Goal: Task Accomplishment & Management: Use online tool/utility

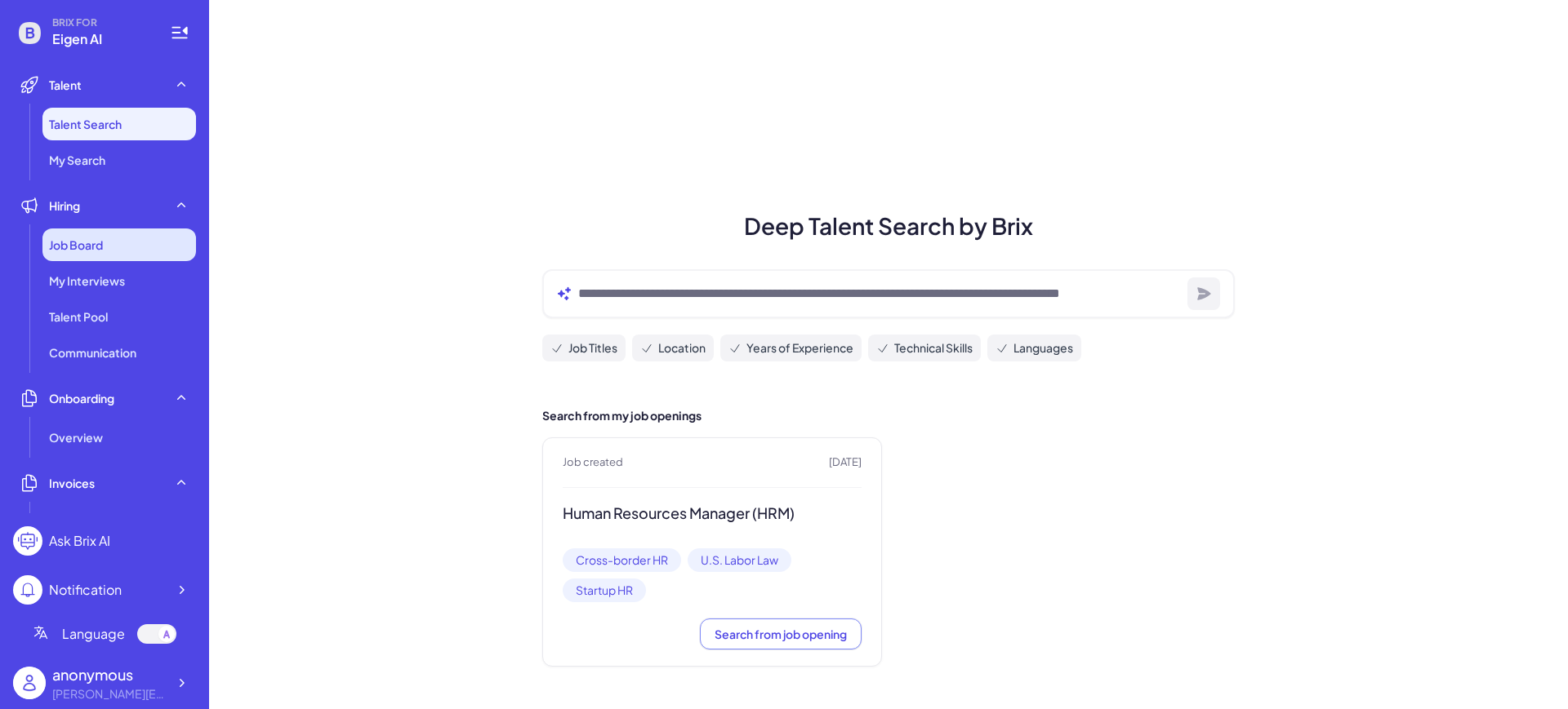
click at [125, 250] on div "Job Board" at bounding box center [120, 244] width 154 height 32
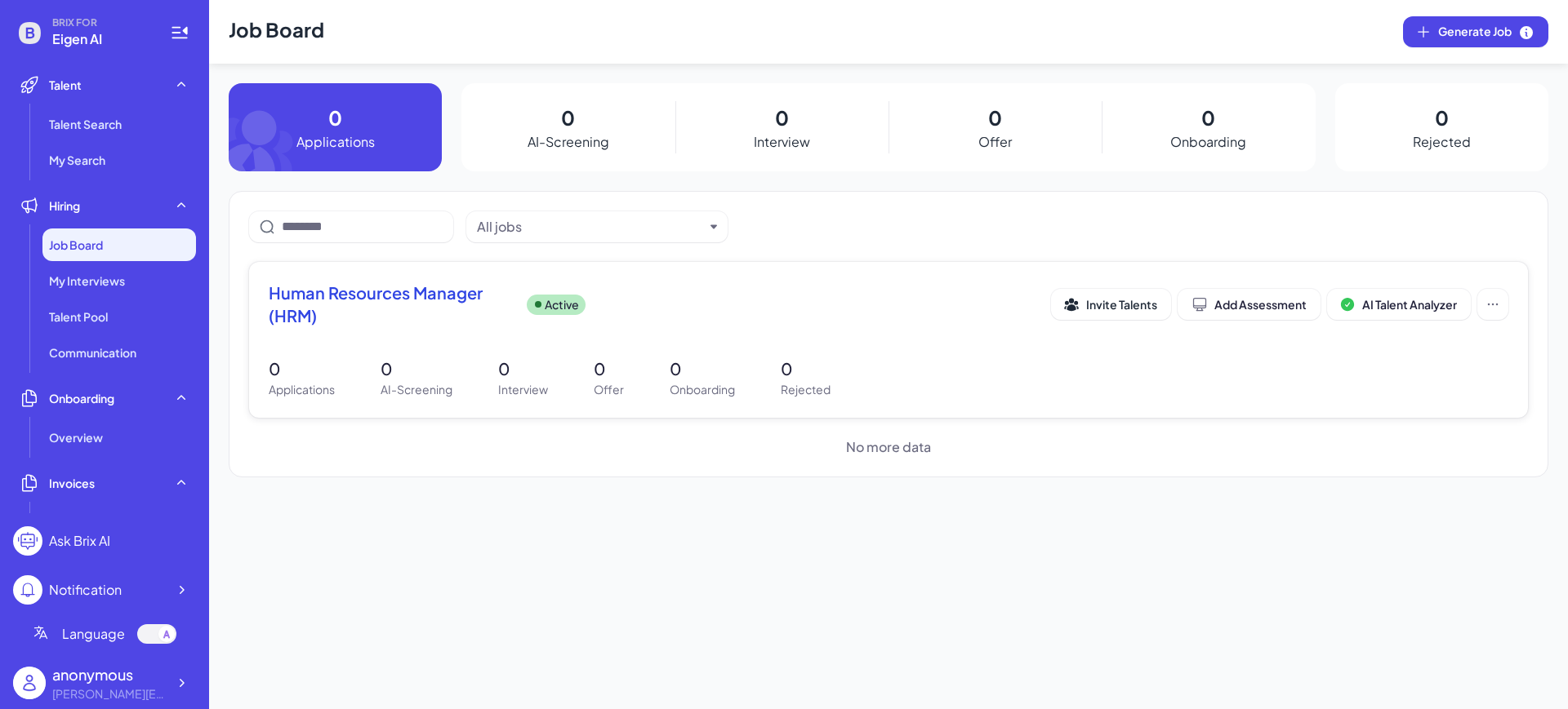
click at [380, 307] on span "Human Resources Manager (HRM)" at bounding box center [391, 304] width 245 height 45
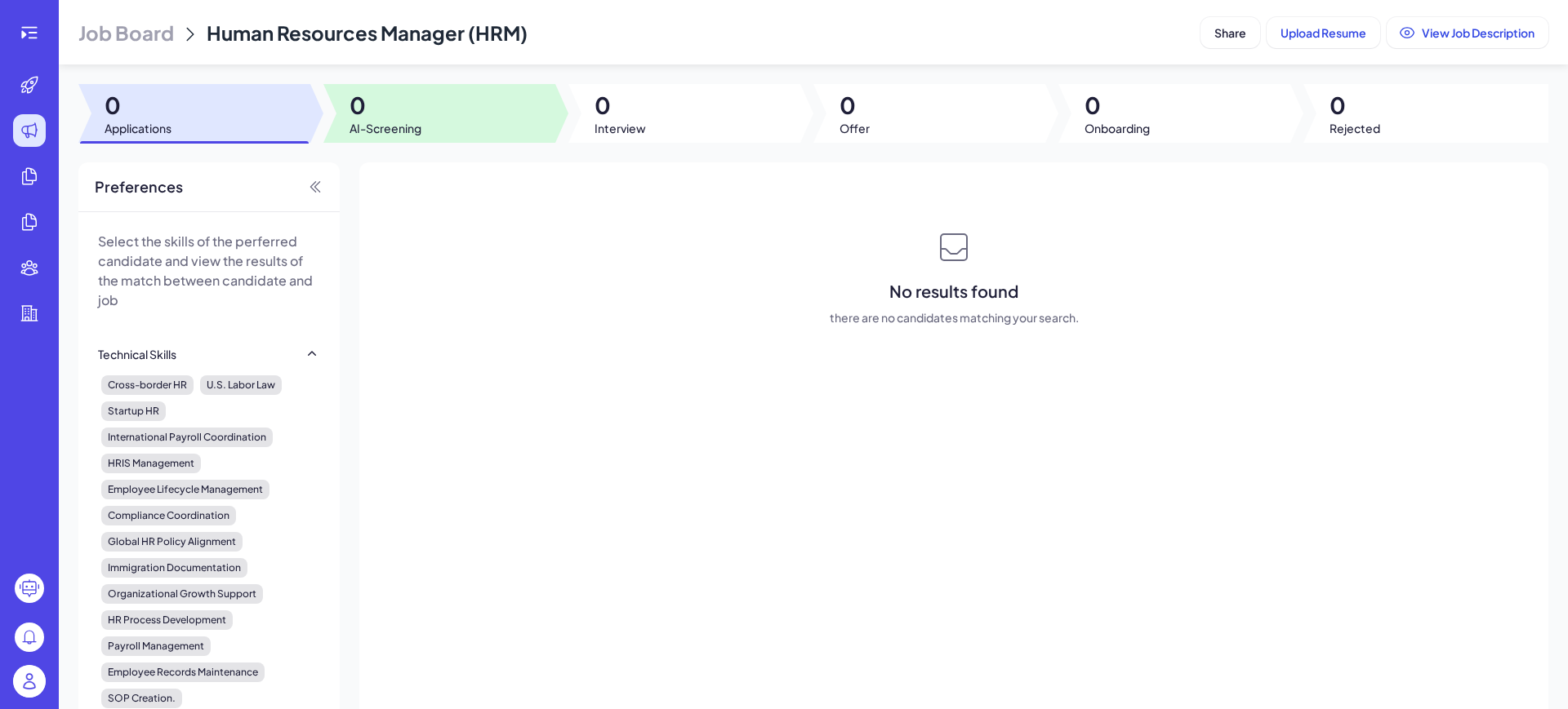
click at [421, 137] on div at bounding box center [440, 112] width 232 height 58
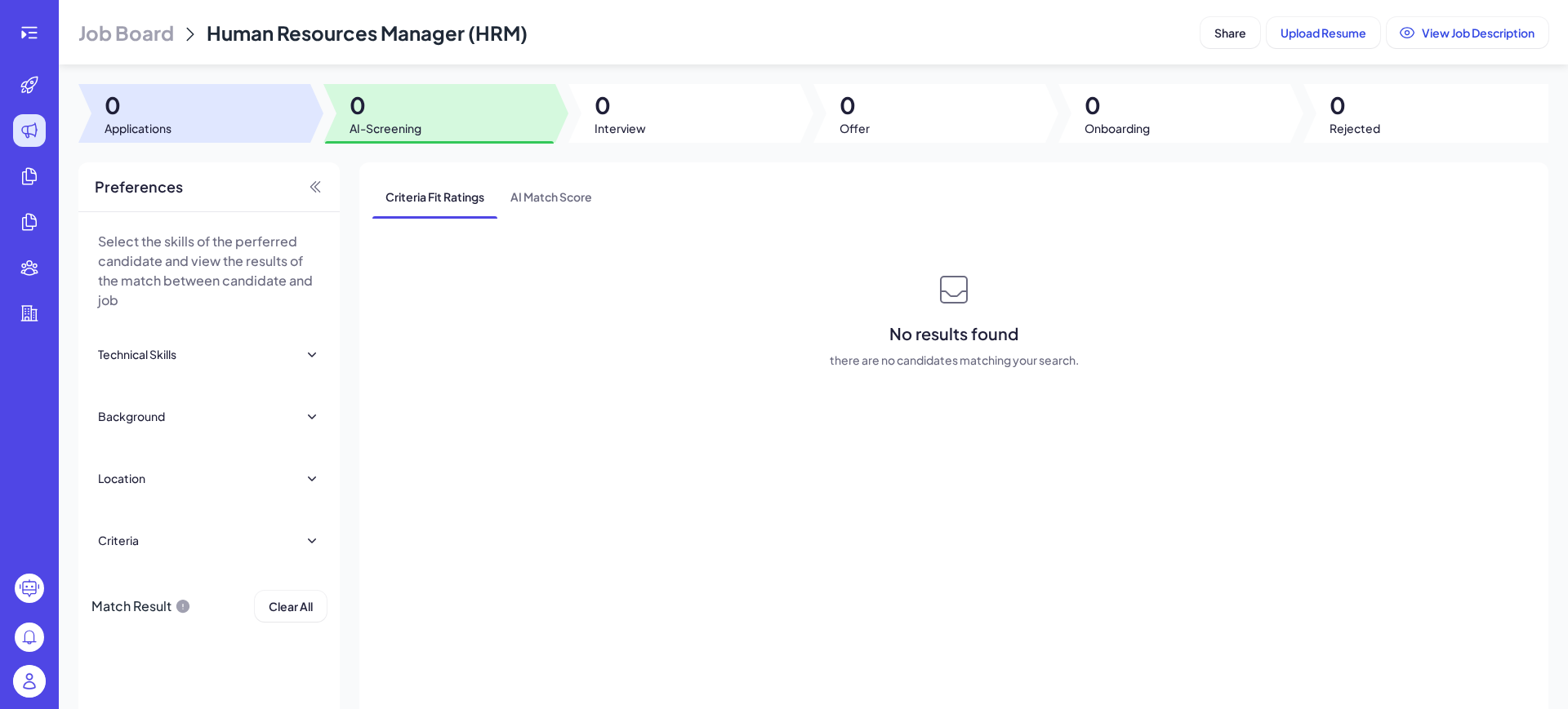
click at [265, 125] on div at bounding box center [195, 112] width 232 height 58
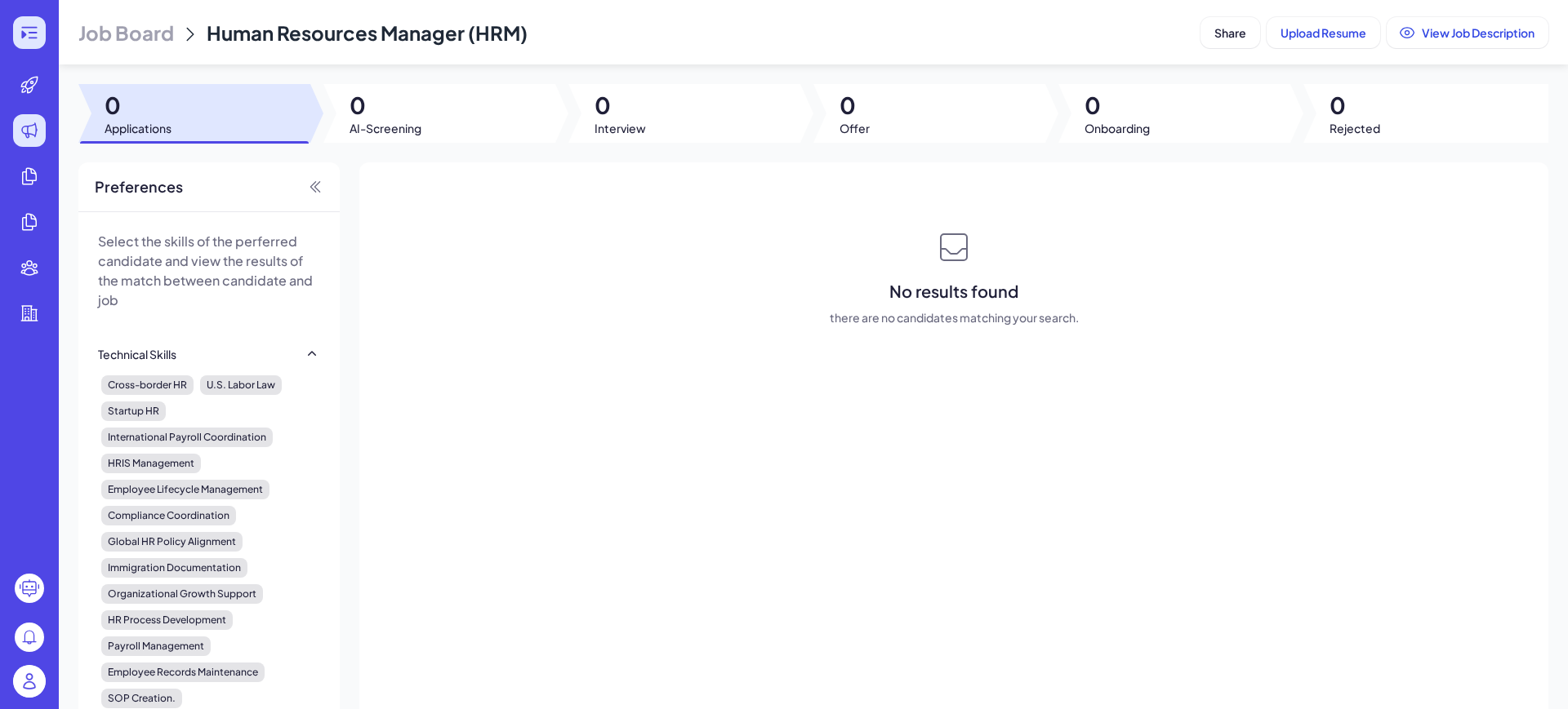
click at [29, 31] on icon at bounding box center [29, 32] width 19 height 19
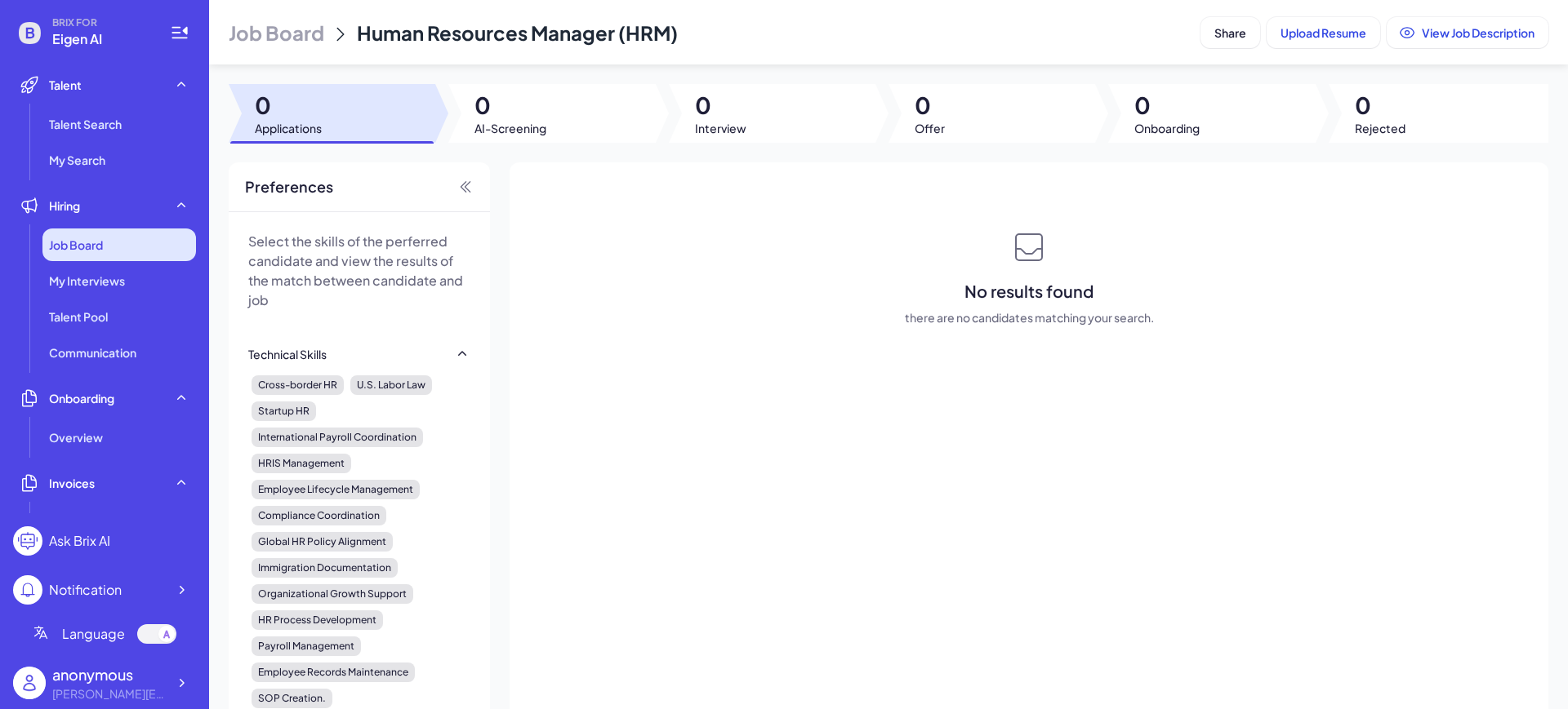
click at [80, 252] on div "Job Board" at bounding box center [120, 244] width 154 height 32
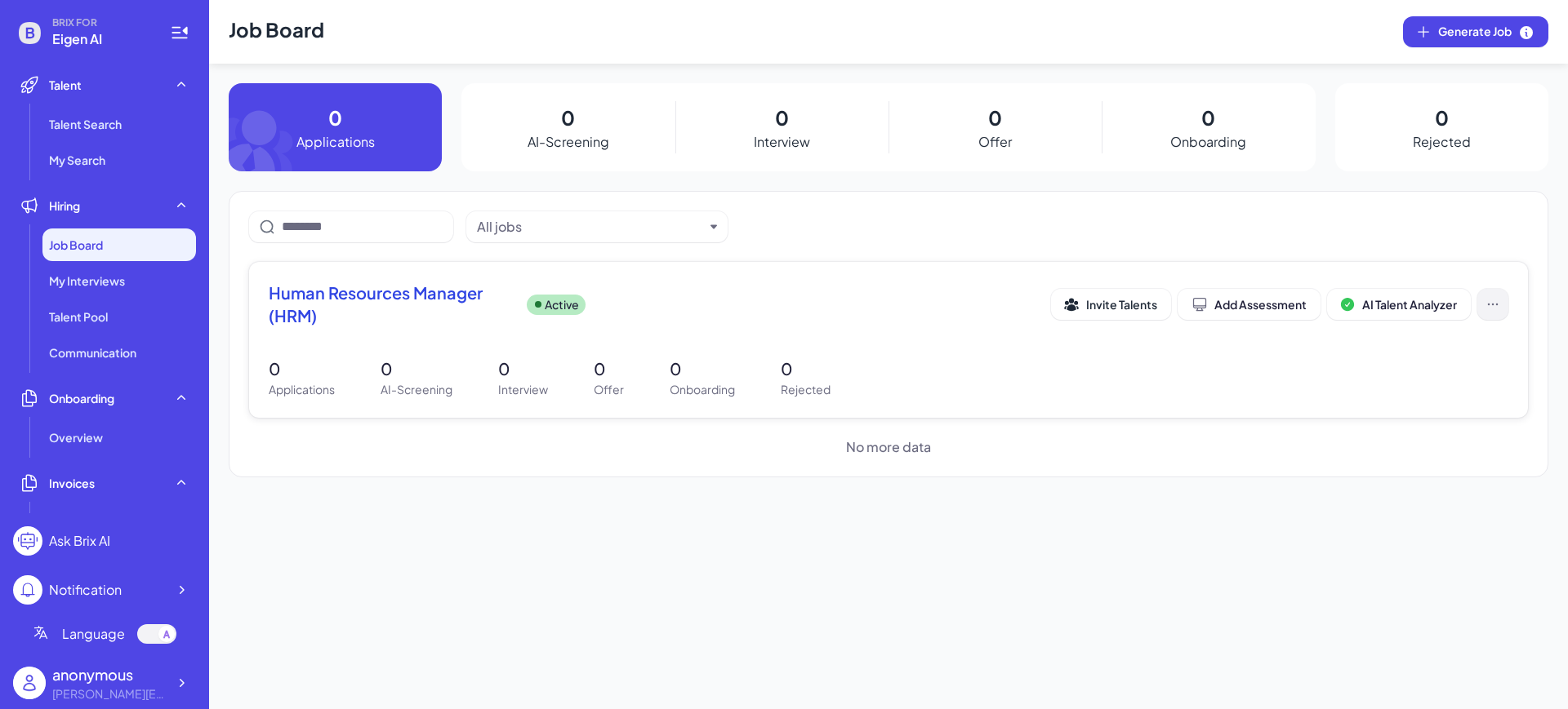
click at [1484, 303] on button at bounding box center [1493, 304] width 31 height 31
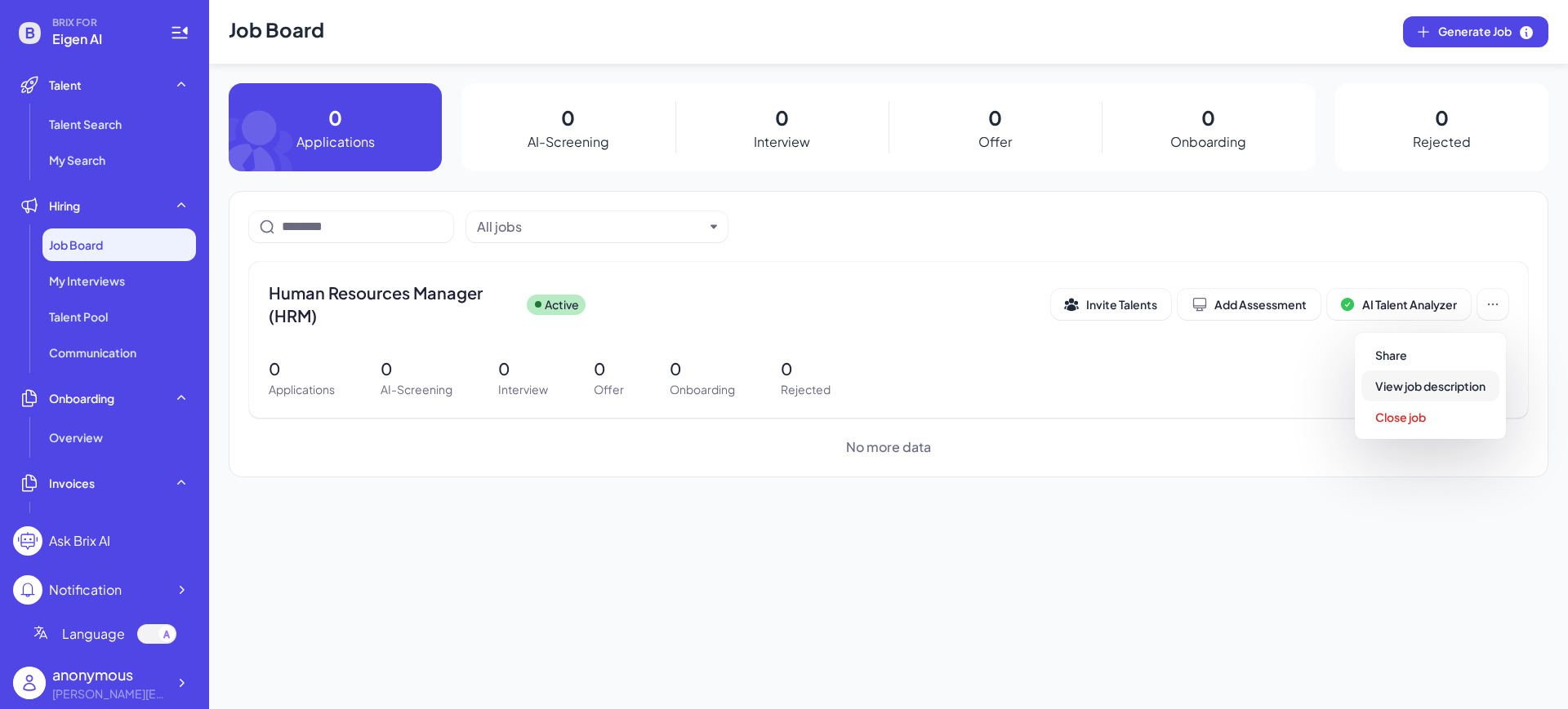
click at [1462, 382] on span "View job description" at bounding box center [1430, 385] width 110 height 15
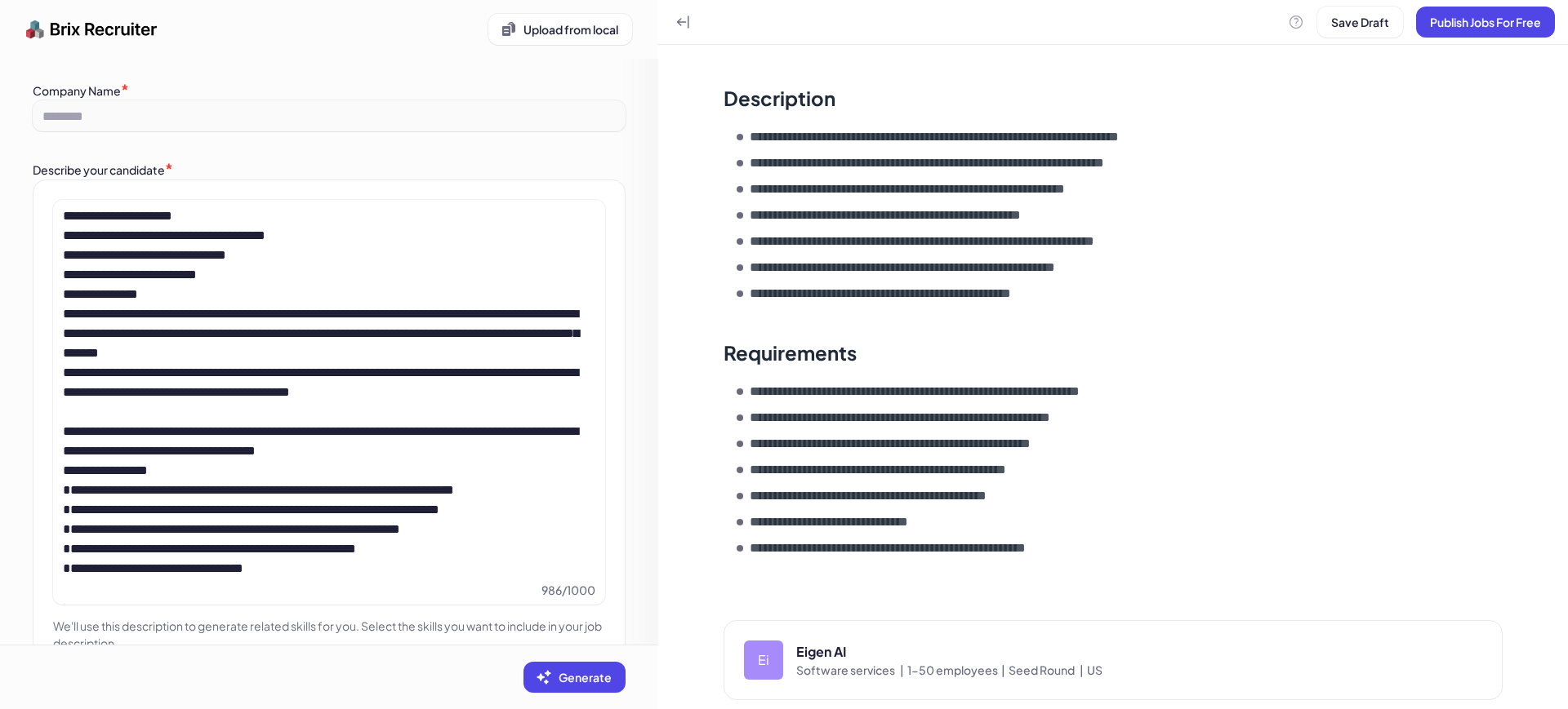
scroll to position [418, 0]
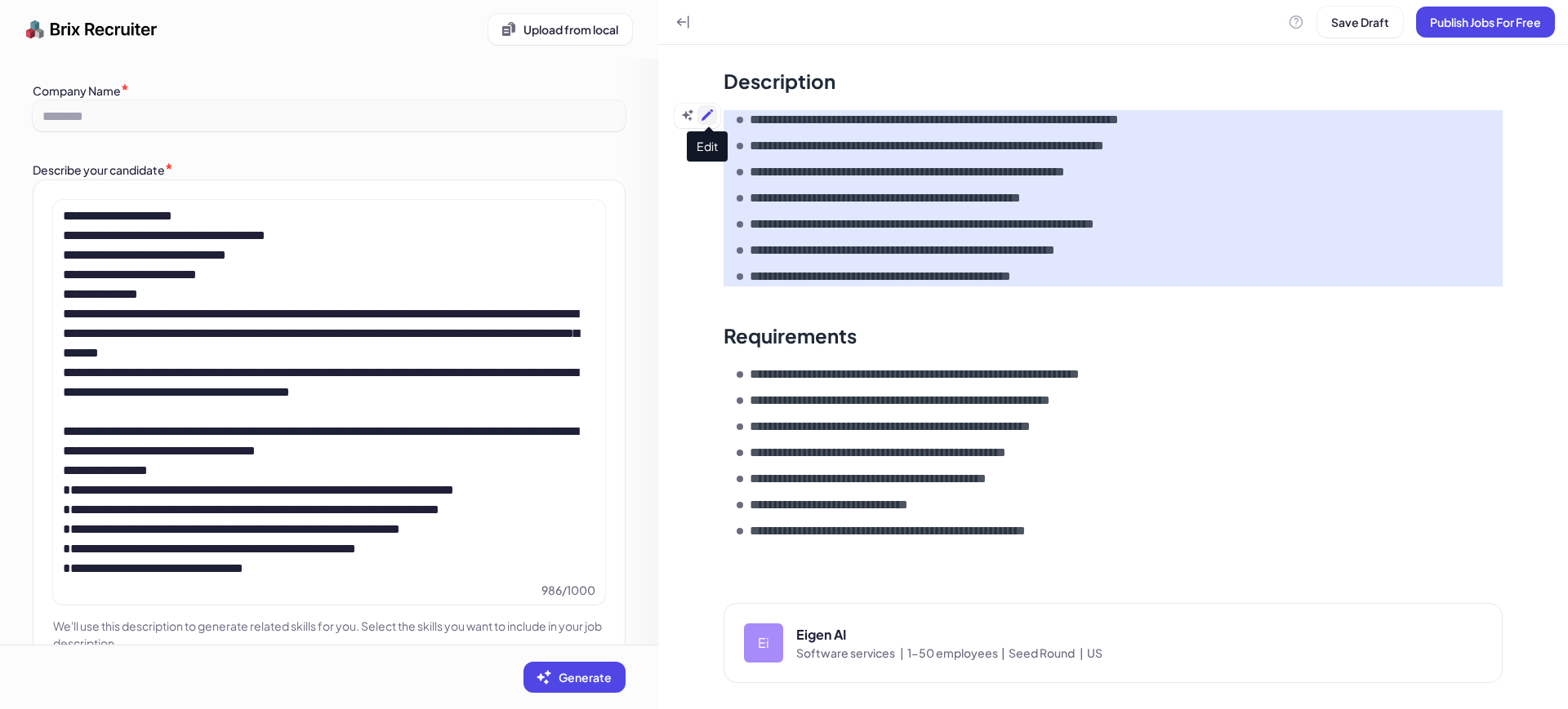
click at [709, 115] on icon at bounding box center [707, 114] width 11 height 11
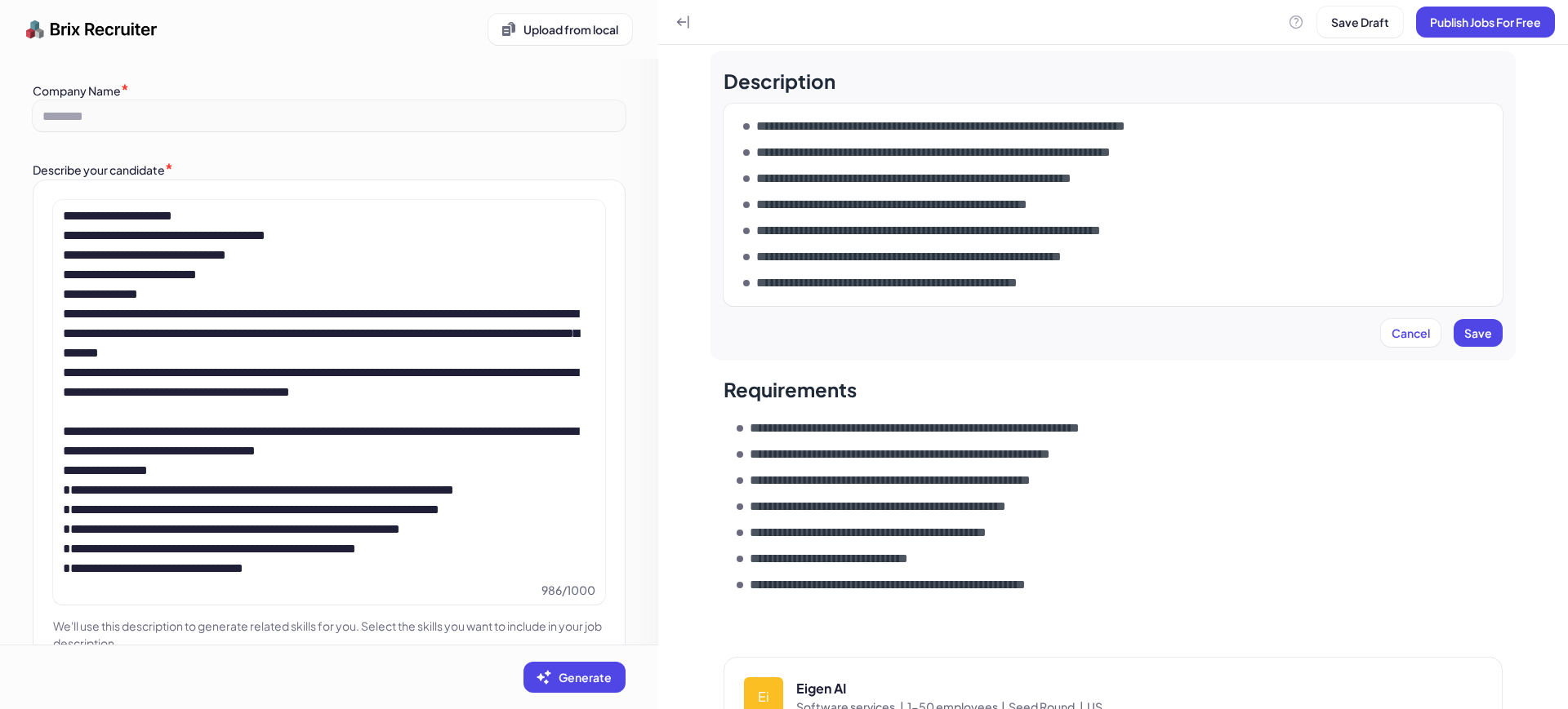
click at [850, 193] on ul "**********" at bounding box center [1120, 205] width 753 height 176
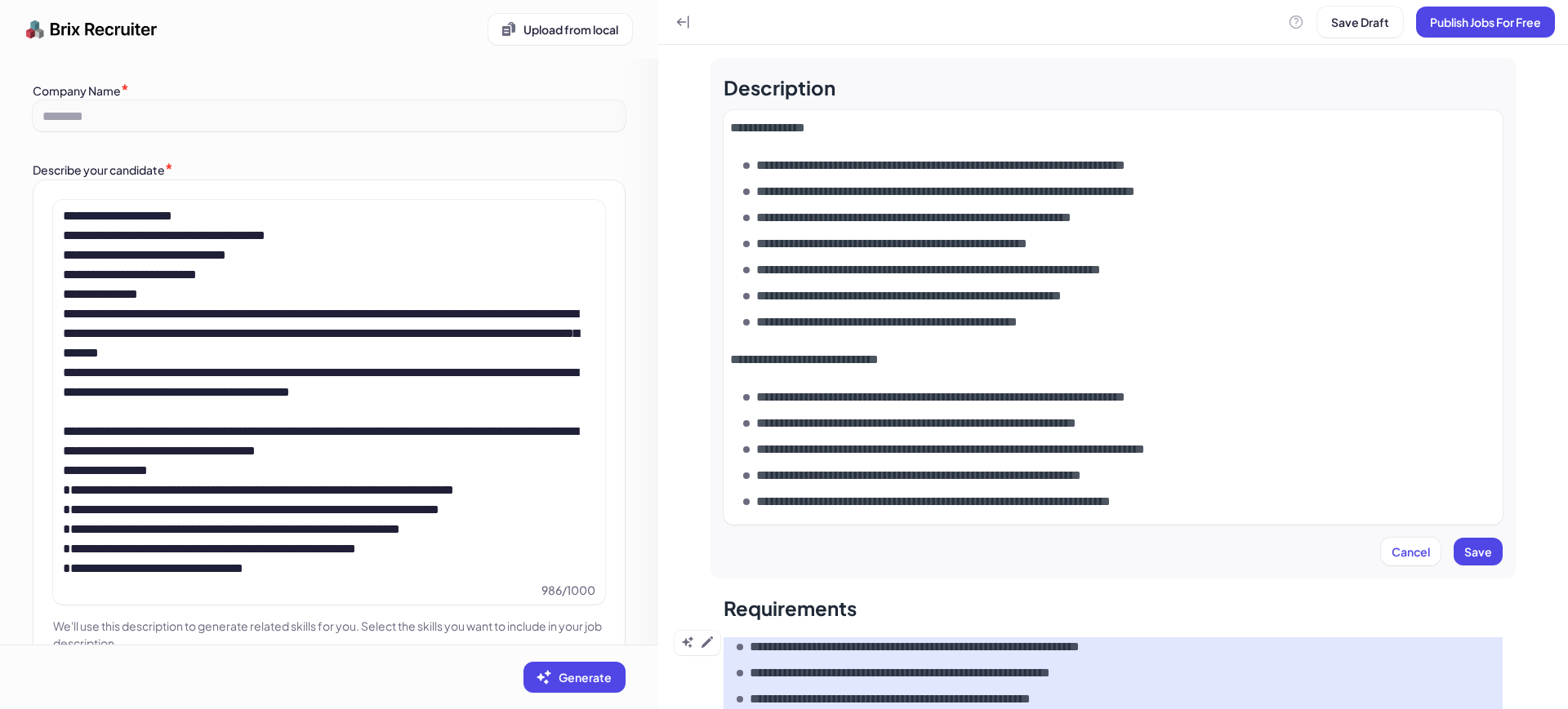
click at [1464, 549] on span "Save" at bounding box center [1478, 551] width 28 height 15
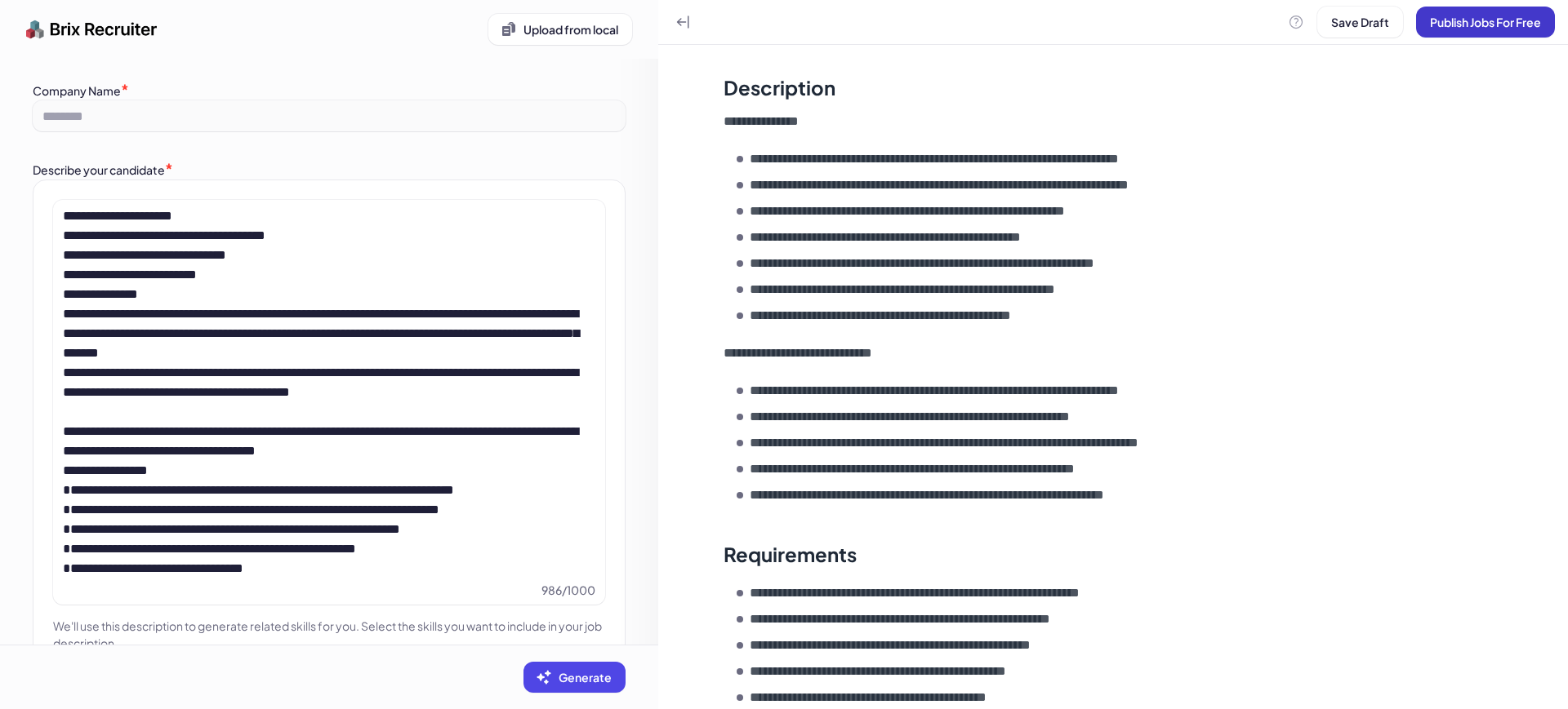
click at [1430, 22] on span "Publish Jobs For Free" at bounding box center [1485, 22] width 111 height 15
click at [1521, 127] on span "Confirm" at bounding box center [1521, 127] width 45 height 15
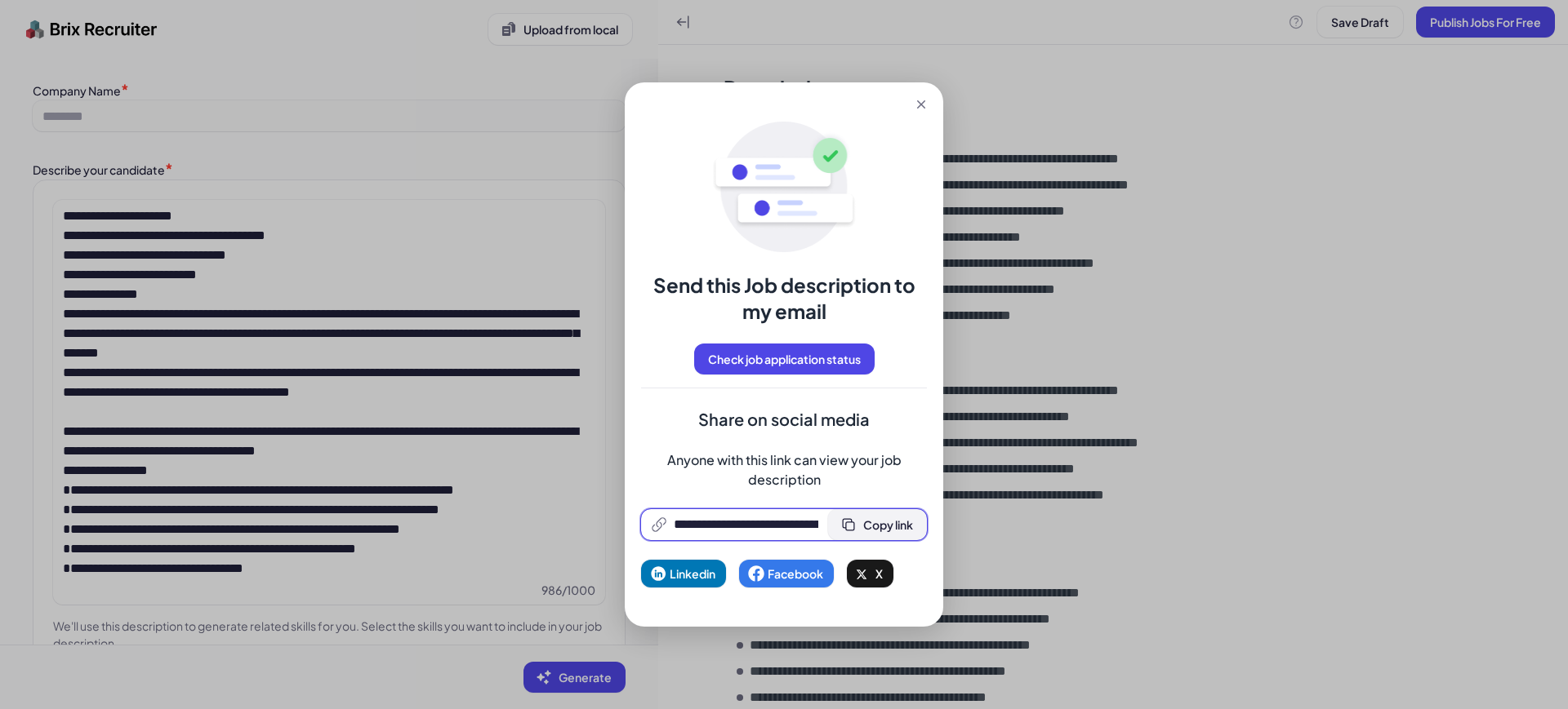
scroll to position [0, 334]
click at [882, 527] on span "Copy link" at bounding box center [887, 524] width 50 height 15
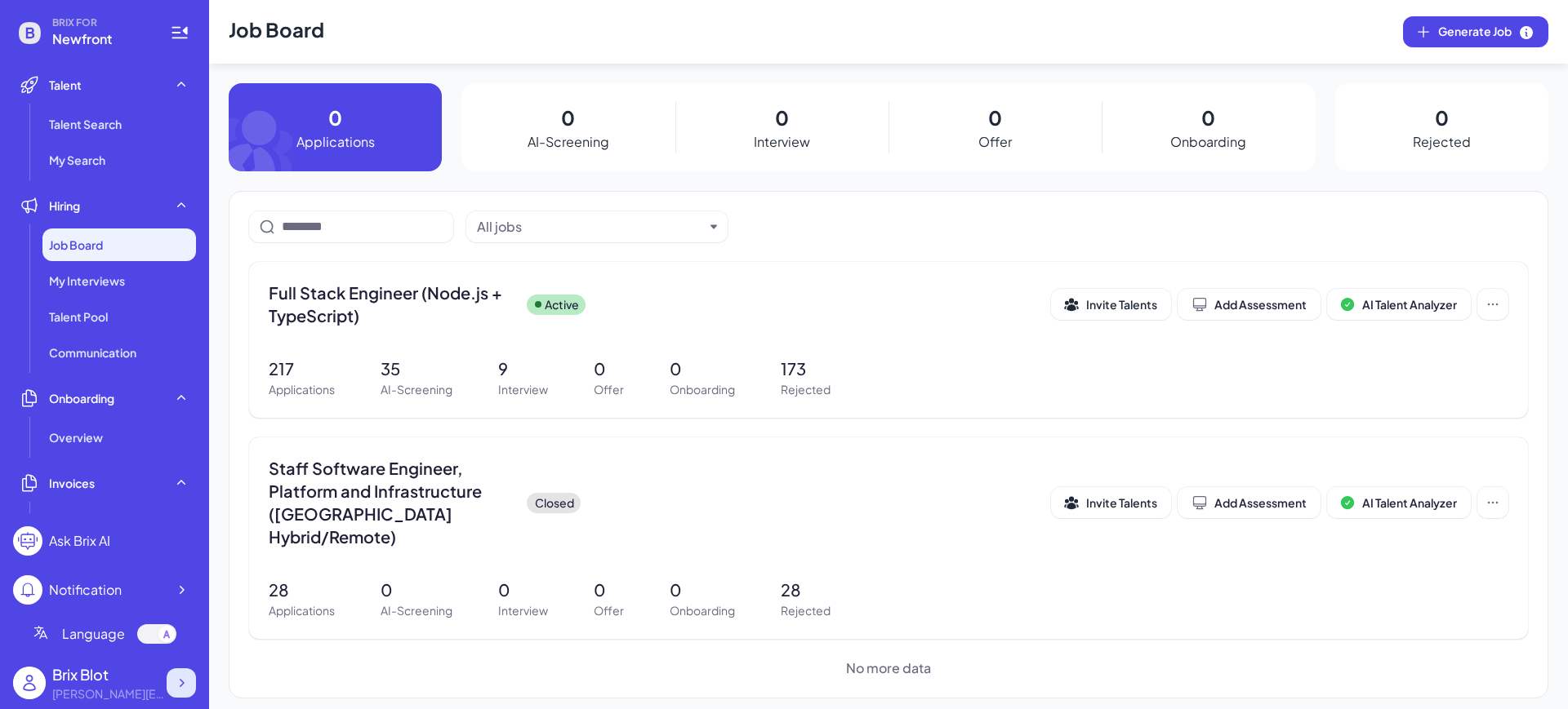
click at [186, 688] on icon at bounding box center [181, 683] width 17 height 17
